Goal: Task Accomplishment & Management: Complete application form

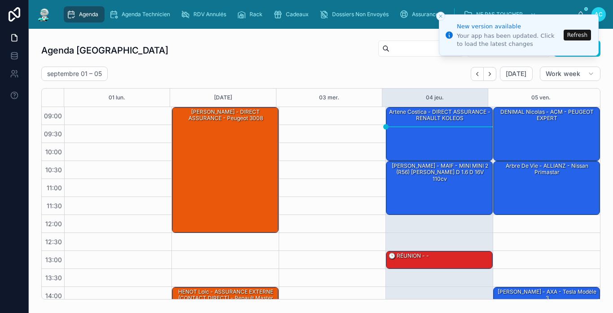
scroll to position [132, 0]
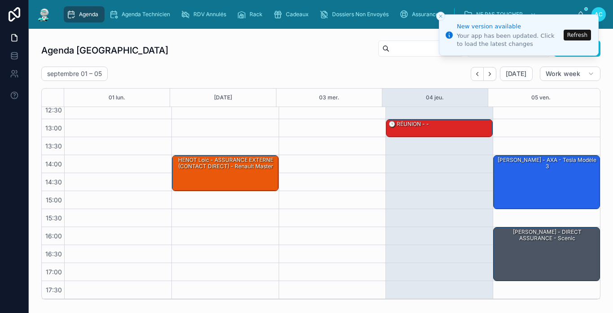
click at [580, 36] on button "Refresh" at bounding box center [577, 35] width 27 height 11
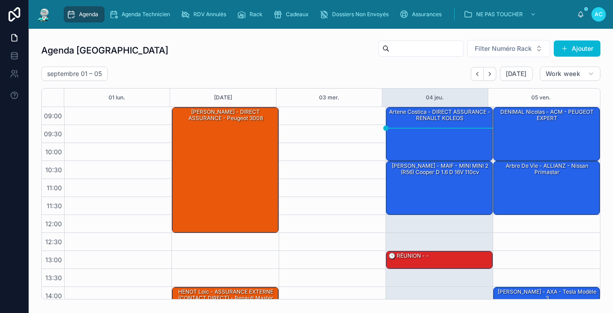
click at [433, 67] on div "[DATE] – [DATE] [DATE] Work week" at bounding box center [321, 73] width 560 height 14
click at [449, 134] on div "artene costica - DIRECT ASSURANCE - RENAULT KOLEOS" at bounding box center [440, 133] width 104 height 52
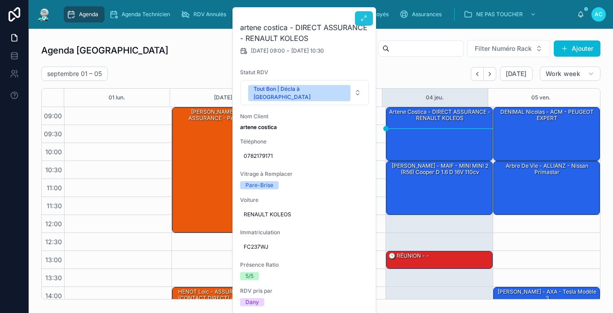
click at [359, 22] on button at bounding box center [364, 18] width 18 height 14
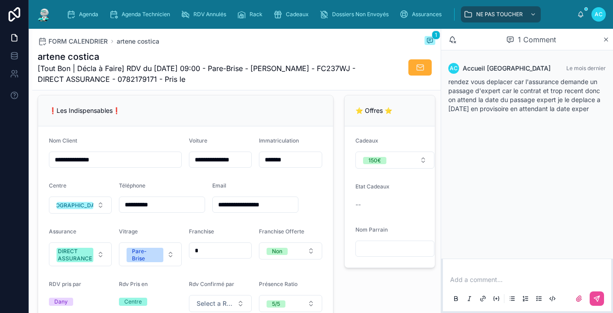
scroll to position [135, 0]
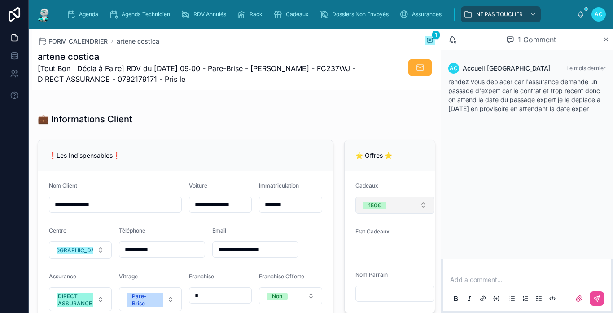
click at [390, 204] on button "150€" at bounding box center [395, 204] width 79 height 17
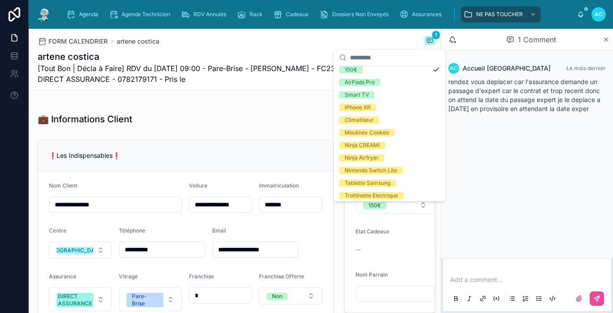
scroll to position [45, 0]
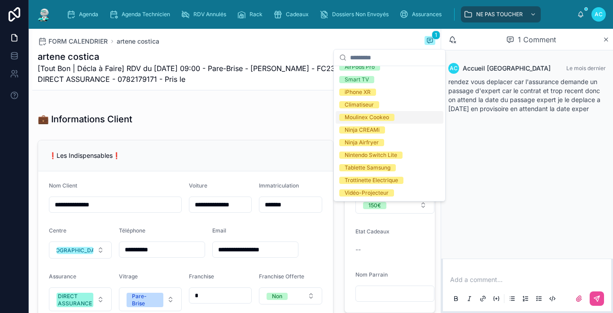
click at [392, 118] on span "Moulinex Cookeo" at bounding box center [367, 117] width 55 height 7
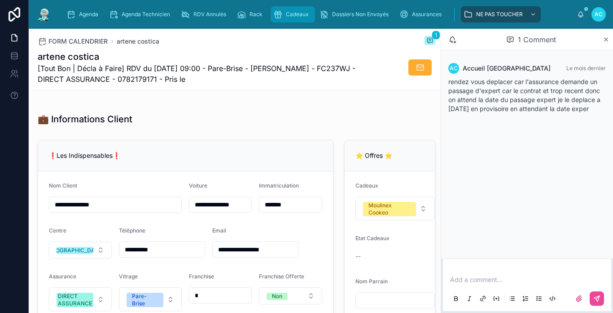
click at [300, 15] on span "Cadeaux" at bounding box center [297, 14] width 23 height 7
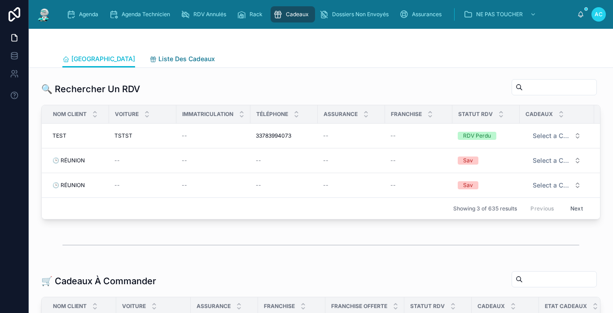
click at [169, 63] on span "Liste Des Cadeaux" at bounding box center [187, 58] width 57 height 9
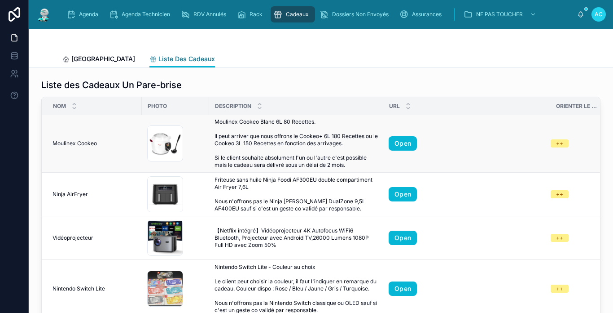
scroll to position [225, 0]
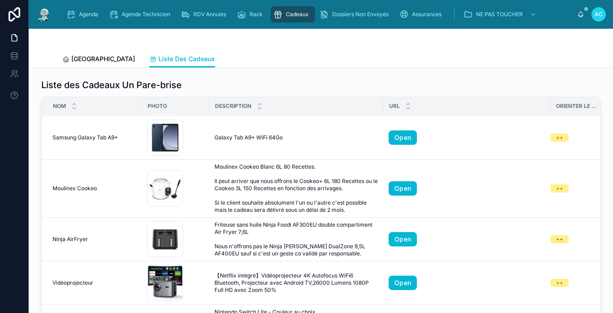
click at [37, 10] on img at bounding box center [44, 14] width 16 height 14
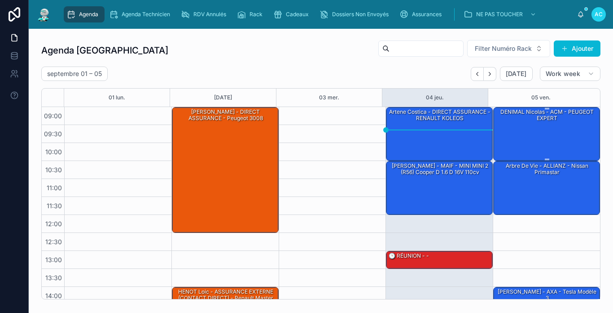
click at [552, 129] on div "DENIMAL Nicolas - ACM - PEUGEOT EXPERT" at bounding box center [547, 133] width 104 height 52
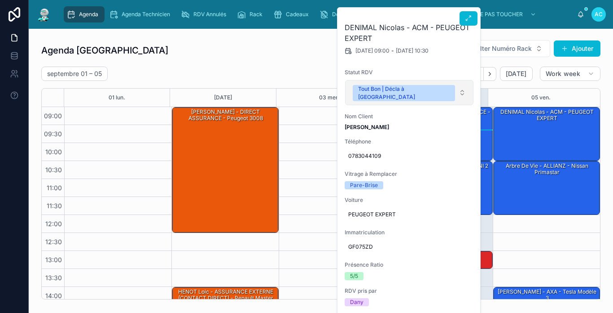
click at [422, 93] on span "Tout Bon | Décla à Faire" at bounding box center [404, 93] width 102 height 16
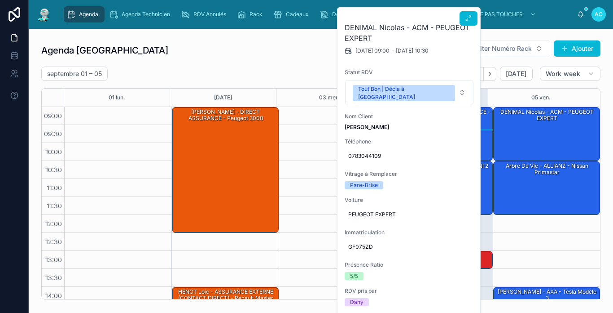
click at [466, 27] on h2 "DENIMAL Nicolas - ACM - PEUGEOT EXPERT" at bounding box center [409, 33] width 129 height 22
click at [468, 18] on icon at bounding box center [468, 18] width 7 height 7
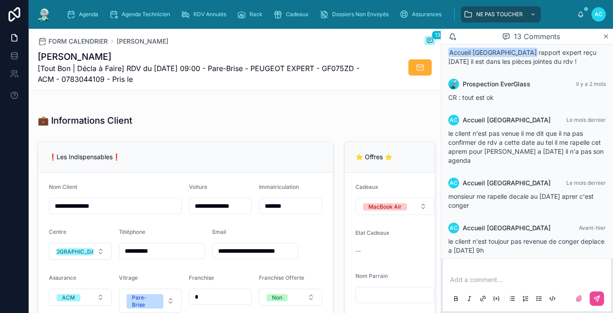
scroll to position [135, 0]
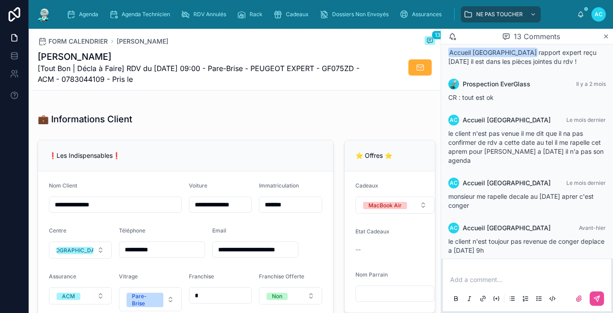
click at [40, 23] on div at bounding box center [44, 14] width 16 height 29
click at [49, 13] on img at bounding box center [44, 14] width 16 height 14
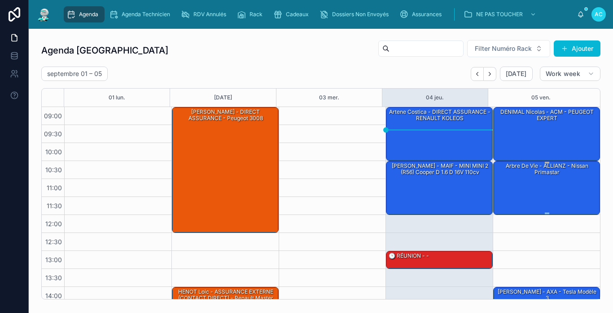
click at [555, 180] on div "Arbre de vie - ALLIANZ - Nissan primastar" at bounding box center [547, 187] width 104 height 52
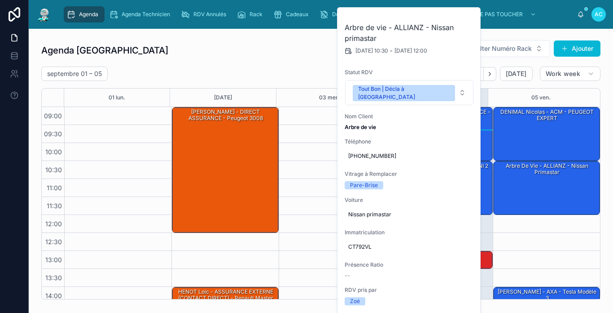
click at [531, 63] on div "Agenda Carcassonne Filter Numéro Rack Ajouter septembre 01 – 05 Today Work week…" at bounding box center [321, 170] width 560 height 260
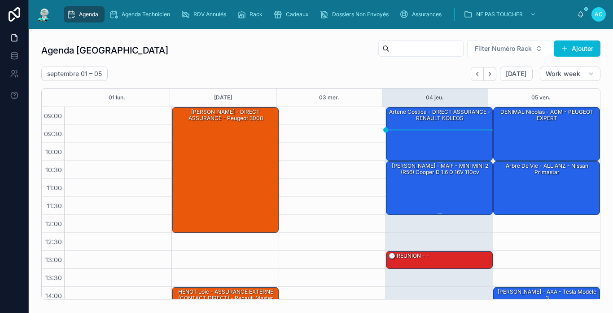
click at [455, 181] on div "[PERSON_NAME] - MAIF - MINI MINI 2 (R56) [PERSON_NAME] D 1.6 d 16V 110cv" at bounding box center [440, 187] width 104 height 52
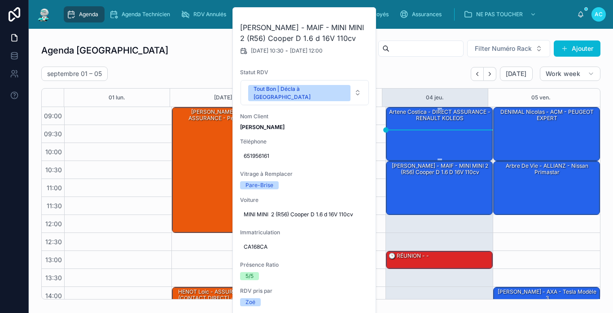
click at [475, 128] on div "artene costica - DIRECT ASSURANCE - RENAULT KOLEOS" at bounding box center [440, 133] width 104 height 52
click at [419, 146] on div "artene costica - DIRECT ASSURANCE - RENAULT KOLEOS" at bounding box center [440, 133] width 104 height 52
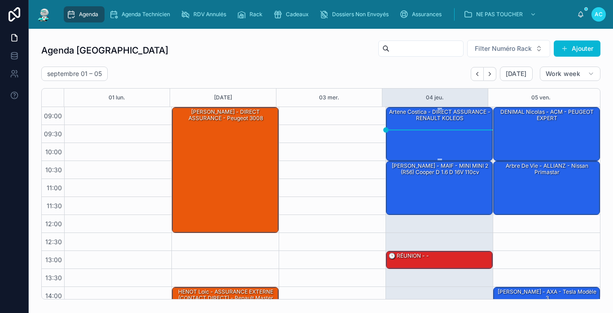
click at [403, 148] on div "artene costica - DIRECT ASSURANCE - RENAULT KOLEOS" at bounding box center [440, 133] width 104 height 52
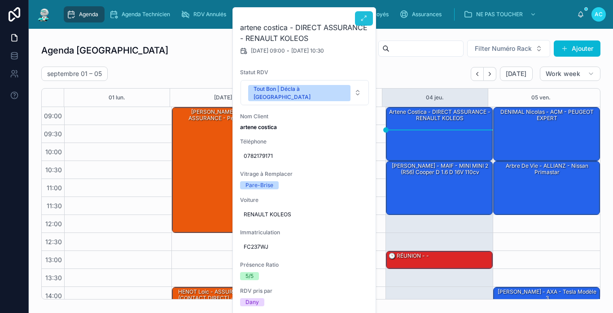
click at [362, 16] on icon at bounding box center [364, 18] width 7 height 7
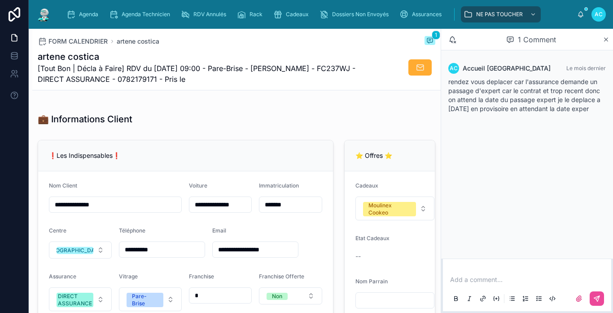
scroll to position [180, 0]
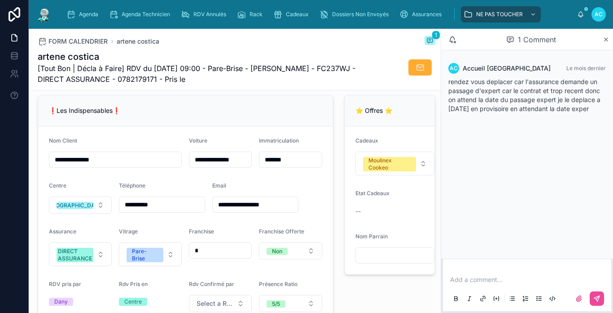
click at [42, 17] on img at bounding box center [44, 14] width 16 height 14
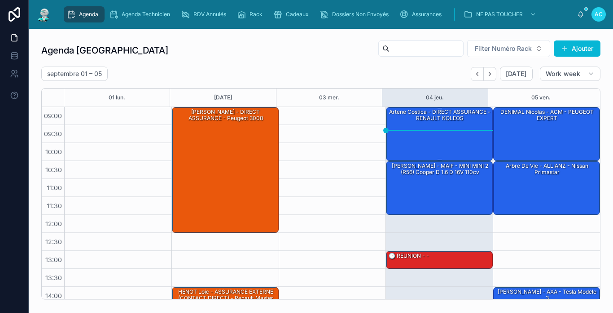
click at [392, 123] on div "artene costica - DIRECT ASSURANCE - RENAULT KOLEOS" at bounding box center [440, 133] width 104 height 52
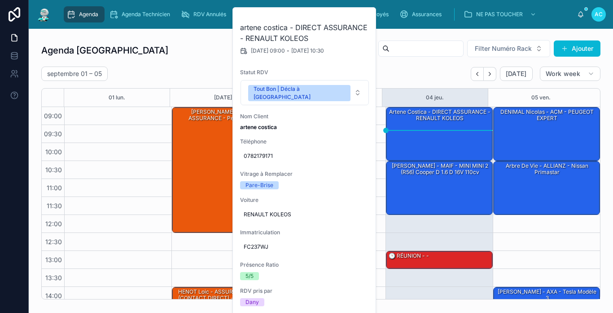
click at [406, 72] on div "septembre 01 – 05 Today Work week" at bounding box center [321, 73] width 560 height 14
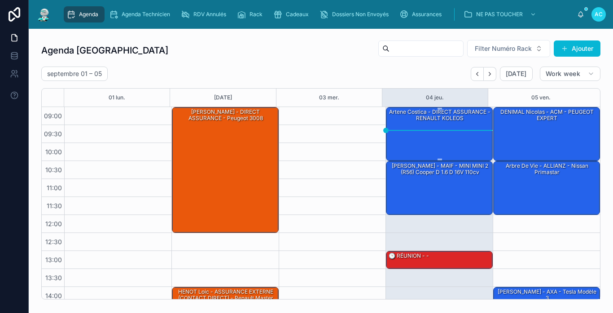
click at [414, 118] on div "artene costica - DIRECT ASSURANCE - RENAULT KOLEOS" at bounding box center [440, 115] width 104 height 15
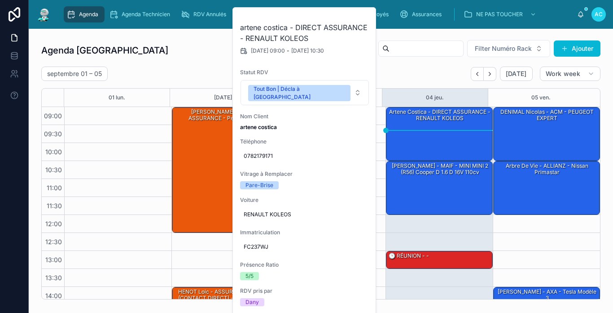
click at [416, 71] on div "septembre 01 – 05 Today Work week" at bounding box center [321, 73] width 560 height 14
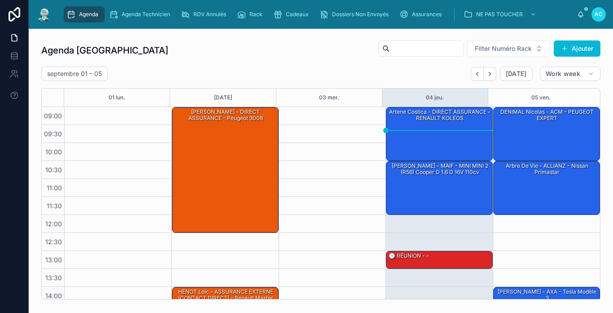
click at [416, 71] on div "septembre 01 – 05 Today Work week" at bounding box center [321, 73] width 560 height 14
